Goal: Information Seeking & Learning: Learn about a topic

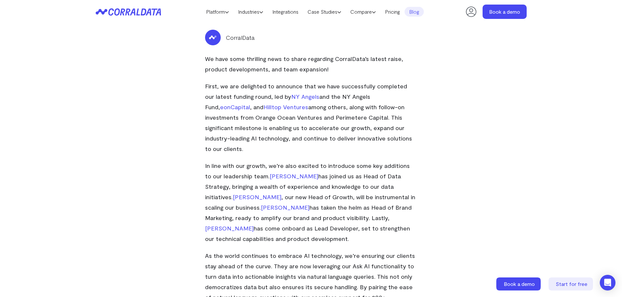
scroll to position [182, 0]
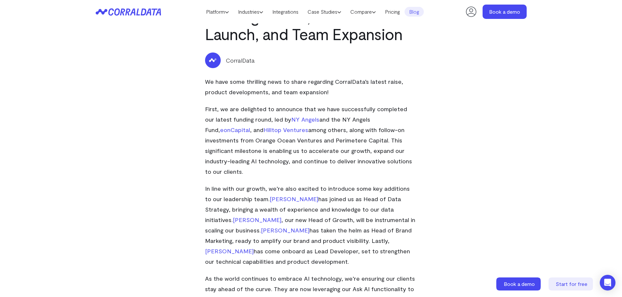
click at [158, 15] on icon at bounding box center [128, 12] width 65 height 8
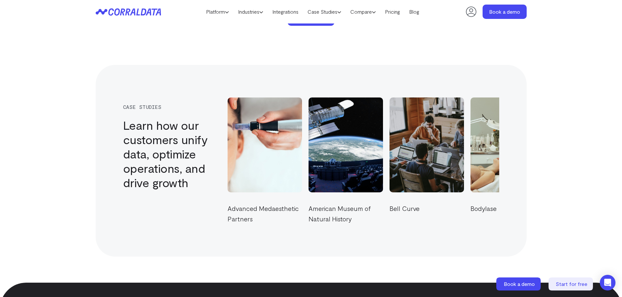
scroll to position [2239, 0]
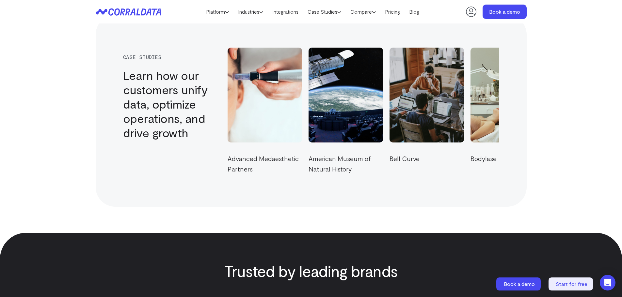
click at [356, 198] on section "case studies Learn how our customers unify data, optimize operations, and drive…" at bounding box center [311, 111] width 622 height 244
